Goal: Task Accomplishment & Management: Manage account settings

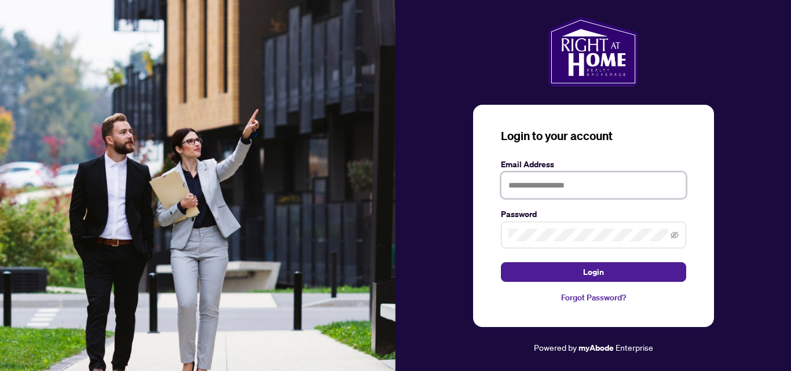
click at [598, 183] on input "text" at bounding box center [593, 185] width 185 height 27
type input "**********"
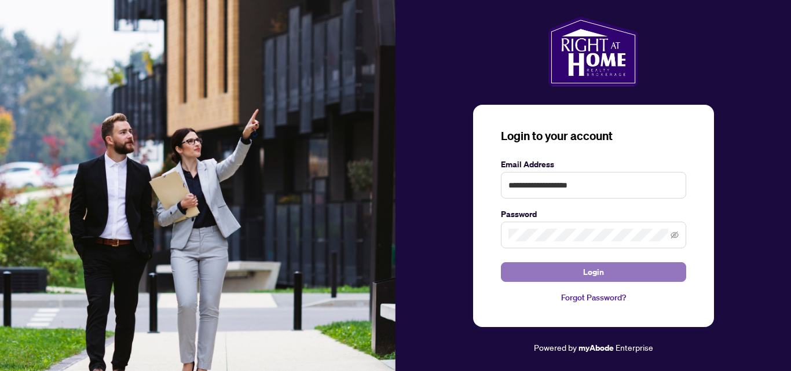
click at [593, 273] on span "Login" at bounding box center [593, 272] width 21 height 19
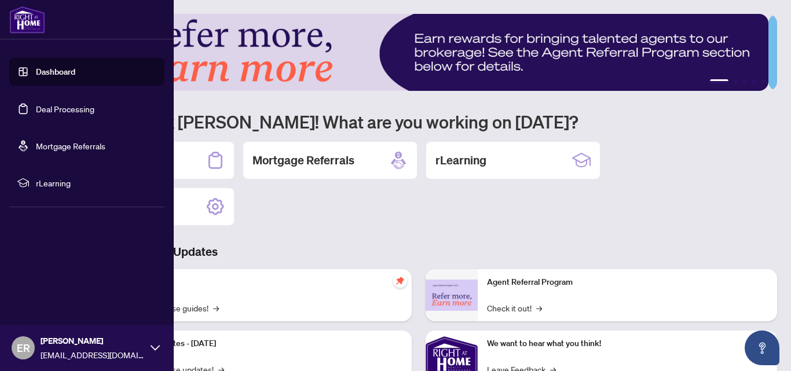
click at [36, 74] on link "Dashboard" at bounding box center [55, 72] width 39 height 10
click at [59, 72] on link "Dashboard" at bounding box center [55, 72] width 39 height 10
click at [64, 107] on link "Deal Processing" at bounding box center [65, 109] width 59 height 10
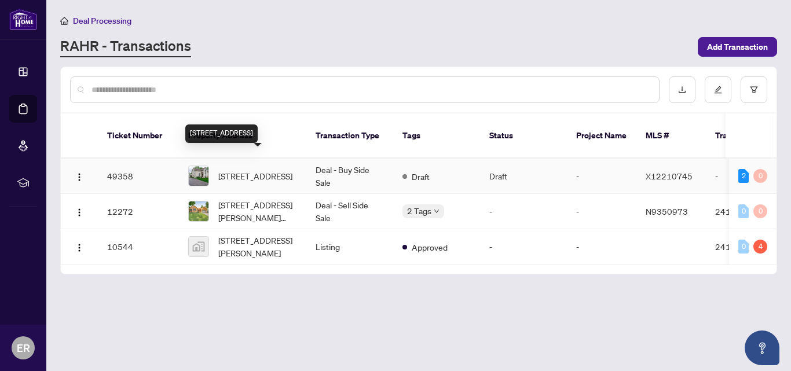
click at [261, 170] on span "[STREET_ADDRESS]" at bounding box center [255, 176] width 74 height 13
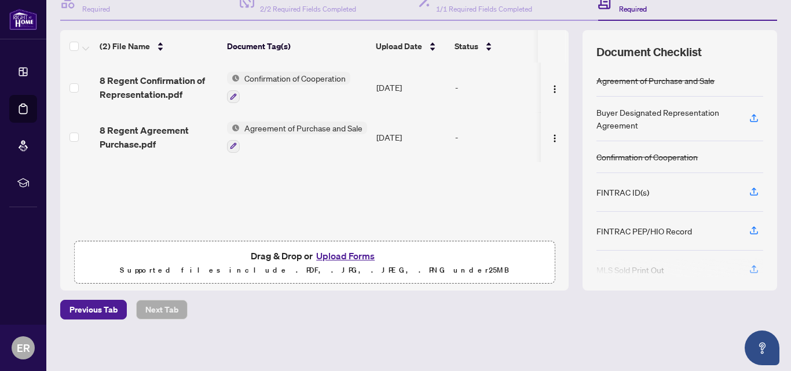
scroll to position [131, 0]
